Goal: Transaction & Acquisition: Purchase product/service

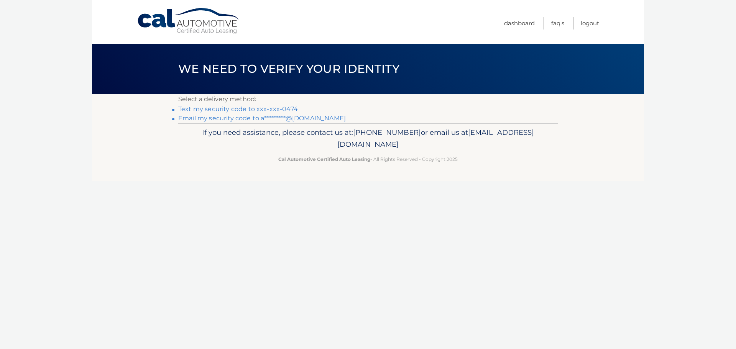
click at [254, 109] on link "Text my security code to xxx-xxx-0474" at bounding box center [238, 108] width 120 height 7
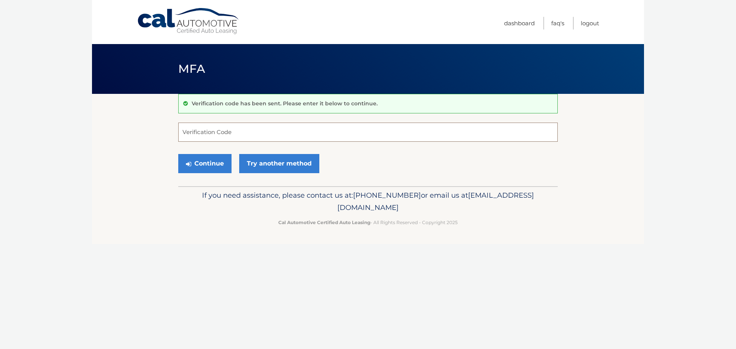
click at [215, 133] on input "Verification Code" at bounding box center [368, 132] width 380 height 19
type input "705566"
click at [215, 161] on button "Continue" at bounding box center [204, 163] width 53 height 19
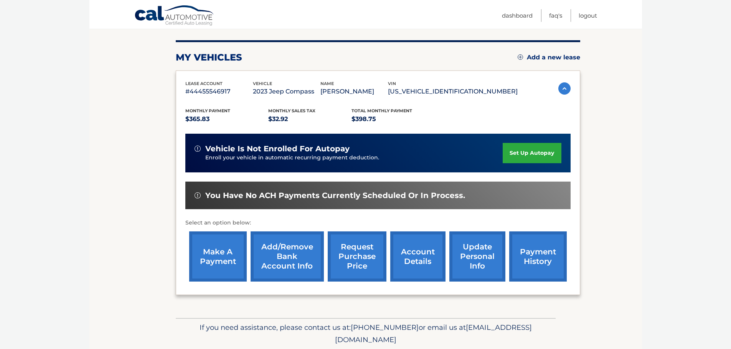
scroll to position [115, 0]
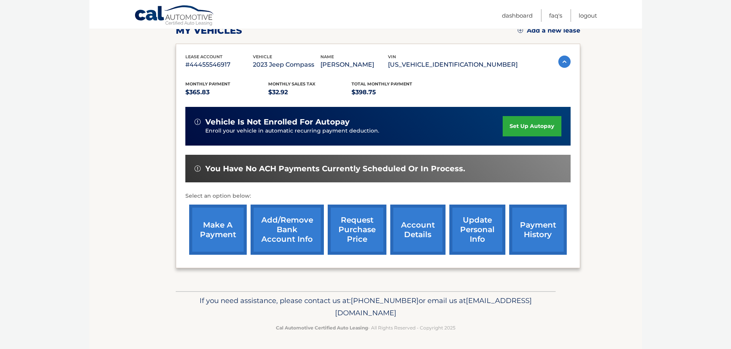
click at [214, 222] on link "make a payment" at bounding box center [218, 230] width 58 height 50
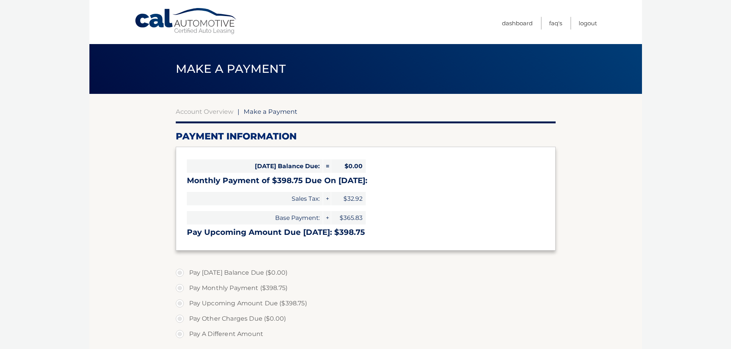
select select "OWUzNTlkM2UtYjM0ZC00YzNkLTljNWQtZGIwMWM2ZTYwYTFk"
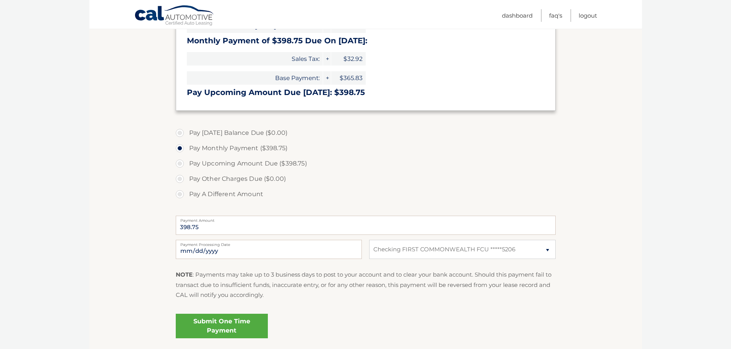
scroll to position [153, 0]
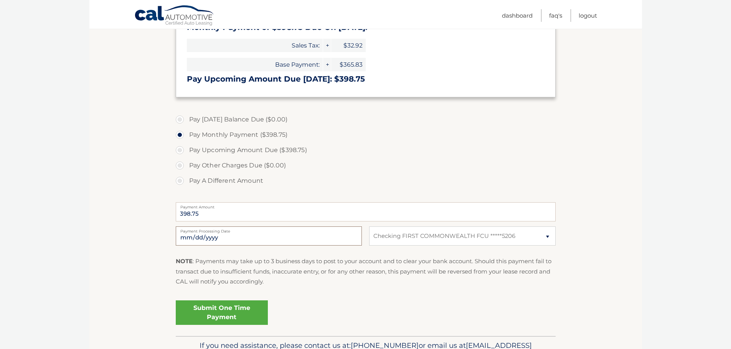
click at [216, 236] on input "2025-10-09" at bounding box center [269, 236] width 186 height 19
click at [123, 221] on section "Account Overview | Make a Payment Payment Information Today's Balance Due: = $0…" at bounding box center [365, 139] width 552 height 396
click at [206, 240] on input "2025-10-09" at bounding box center [269, 236] width 186 height 19
type input "2025-10-25"
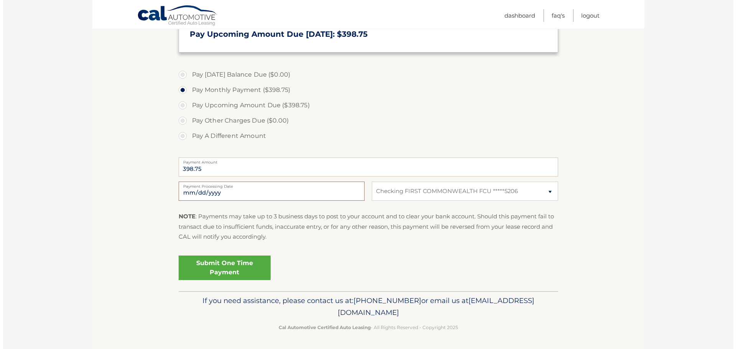
scroll to position [199, 0]
click at [212, 268] on link "Submit One Time Payment" at bounding box center [222, 267] width 92 height 25
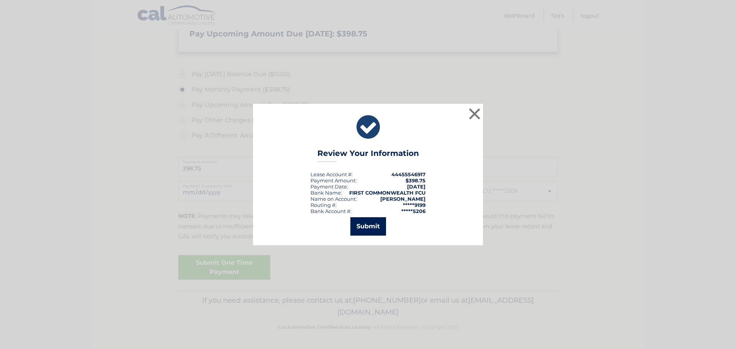
click at [376, 224] on button "Submit" at bounding box center [368, 226] width 36 height 18
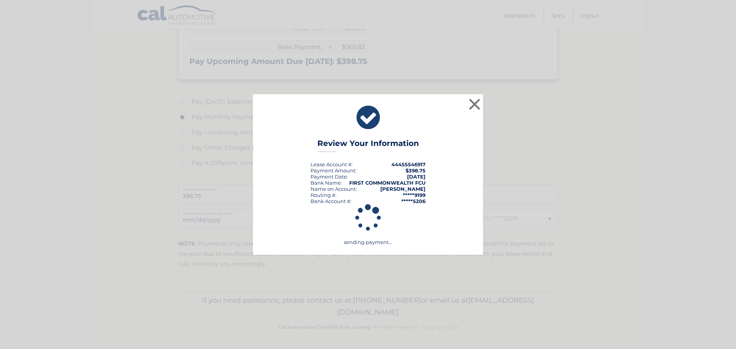
scroll to position [171, 0]
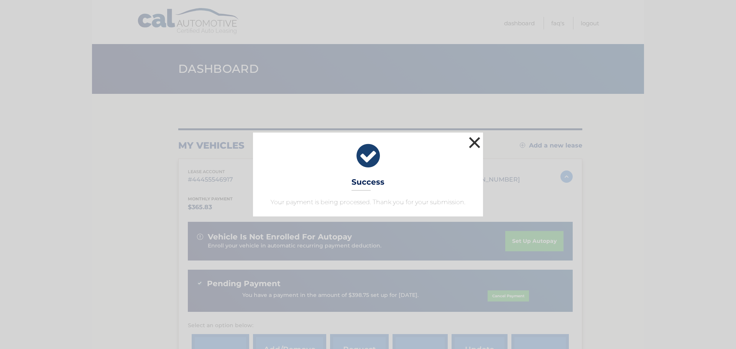
click at [473, 138] on button "×" at bounding box center [474, 142] width 15 height 15
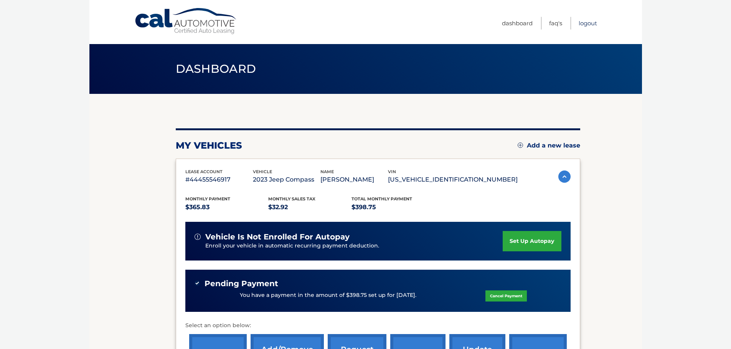
click at [582, 24] on link "Logout" at bounding box center [587, 23] width 18 height 13
